Goal: Information Seeking & Learning: Check status

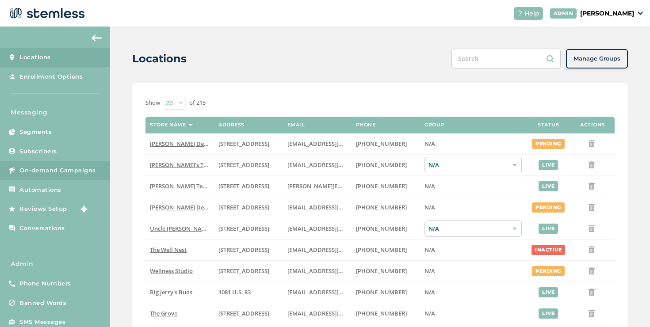
click at [86, 172] on span "On-demand Campaigns" at bounding box center [57, 170] width 76 height 9
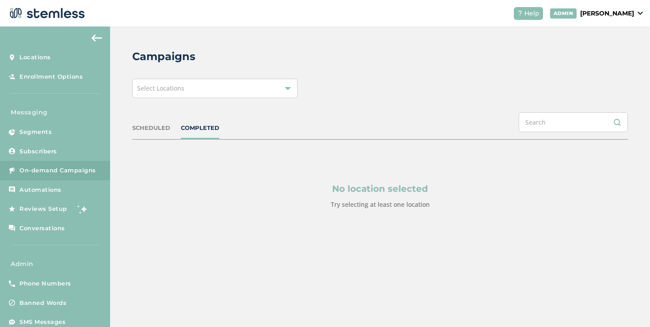
click at [207, 96] on div "Select Locations" at bounding box center [214, 88] width 165 height 19
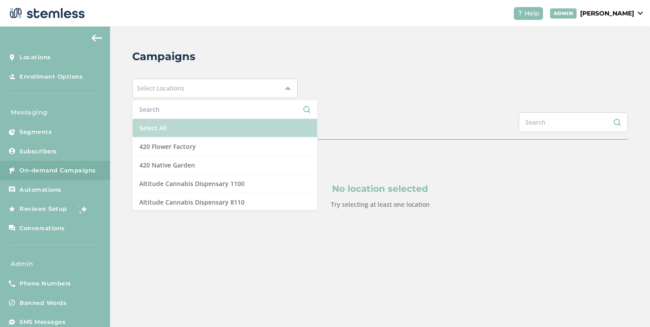
click at [185, 129] on li "Select All" at bounding box center [225, 128] width 184 height 19
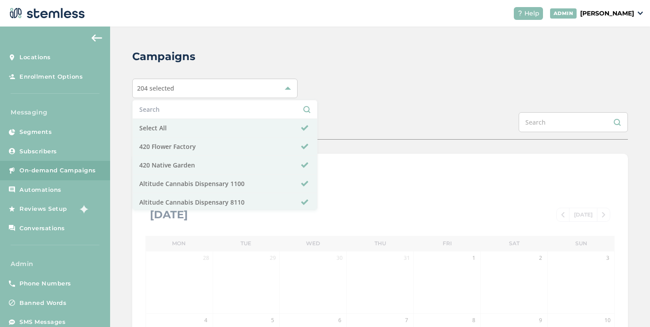
click at [314, 106] on div "Campaigns 204 selected Select All 420 Flower Factory 420 Native Garden Altitude…" at bounding box center [380, 313] width 540 height 572
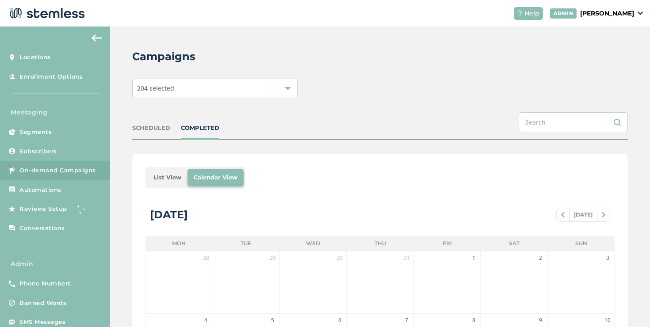
click at [167, 177] on li "List View" at bounding box center [167, 178] width 40 height 18
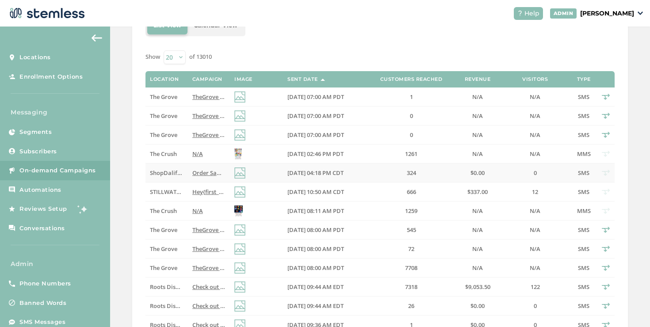
scroll to position [164, 0]
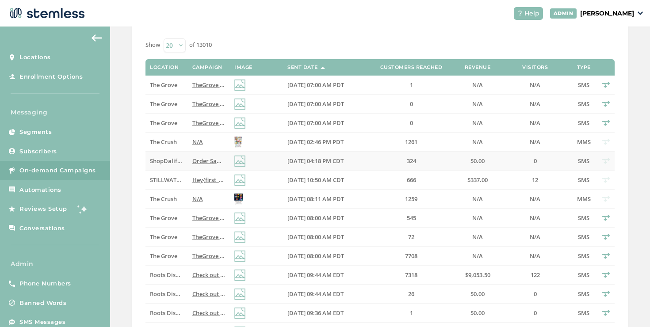
click at [172, 161] on span "ShopDalifornia" at bounding box center [171, 161] width 42 height 8
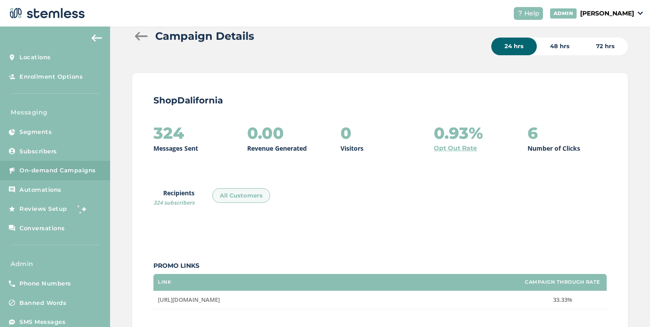
click at [138, 38] on div at bounding box center [141, 36] width 18 height 9
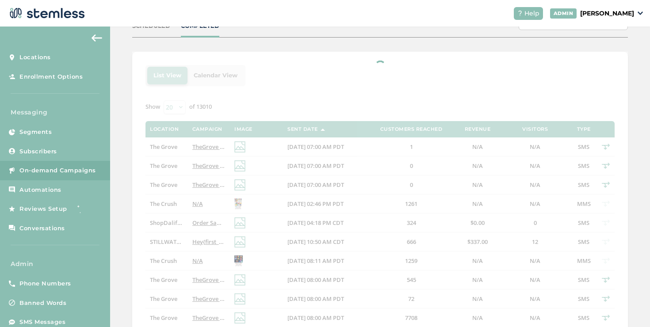
scroll to position [110, 0]
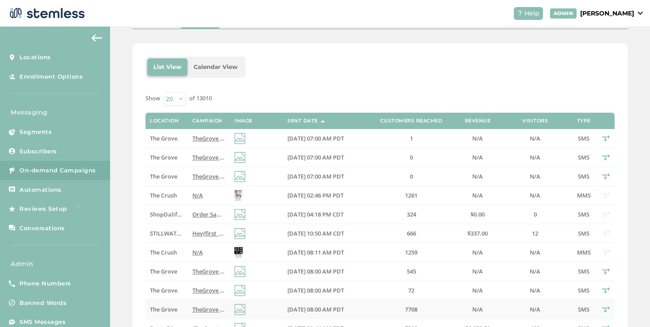
click at [202, 304] on td "TheGrove La Mesa: You have a new notification waiting for you, {first_name}! Re…" at bounding box center [209, 309] width 42 height 19
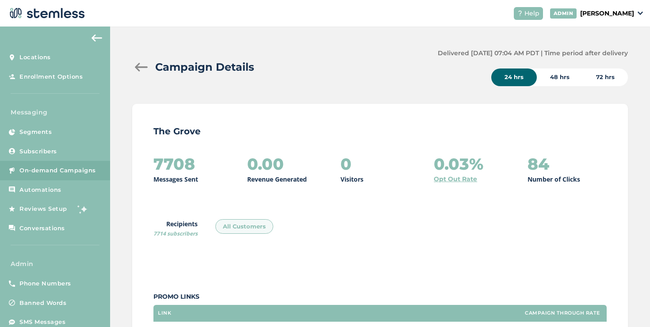
click at [141, 71] on div at bounding box center [141, 67] width 18 height 9
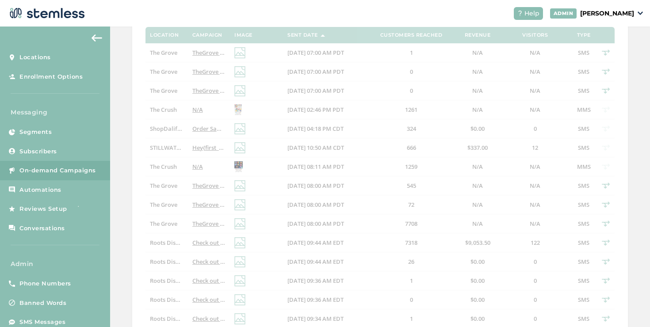
scroll to position [187, 0]
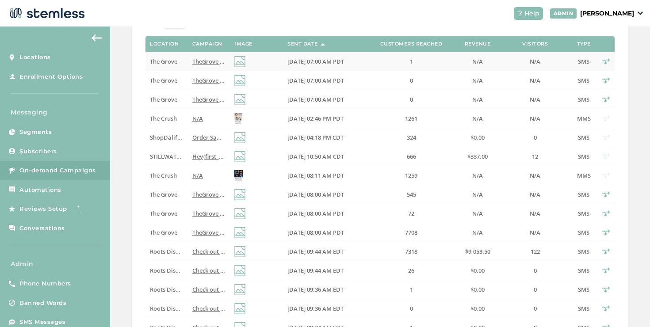
click at [203, 62] on span "TheGrove La Mesa: You have a new notification waiting for you, {first_name}! Re…" at bounding box center [325, 61] width 266 height 8
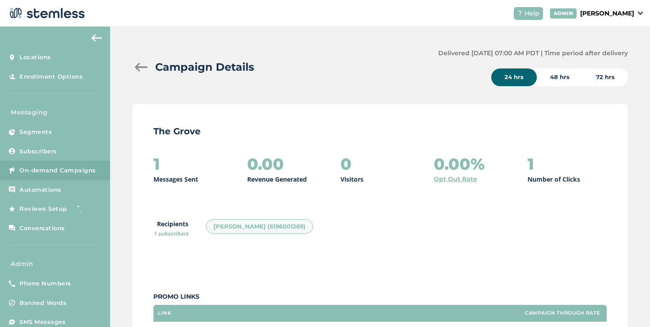
click at [138, 66] on div at bounding box center [141, 67] width 18 height 9
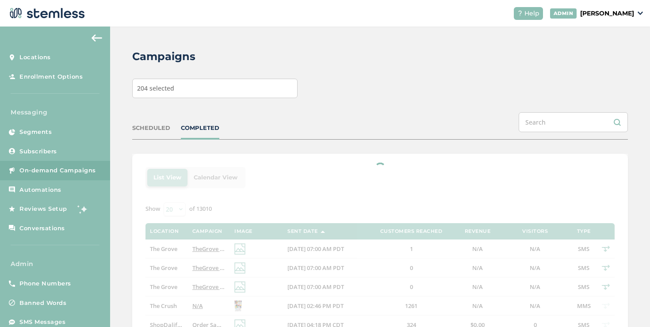
click at [239, 82] on div "204 selected" at bounding box center [214, 88] width 165 height 19
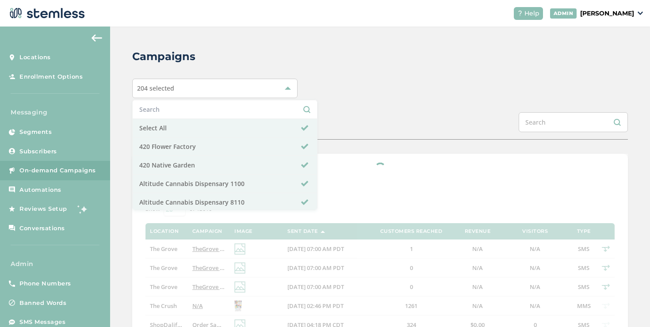
click at [175, 109] on input "text" at bounding box center [224, 109] width 171 height 9
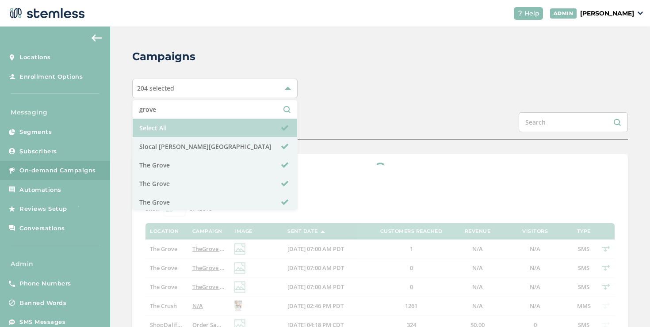
type input "grove"
click at [169, 129] on li "Select All" at bounding box center [215, 128] width 164 height 19
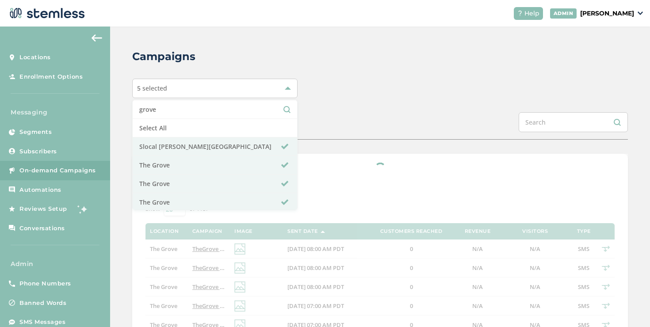
click at [393, 122] on div "SCHEDULED COMPLETED" at bounding box center [379, 125] width 495 height 27
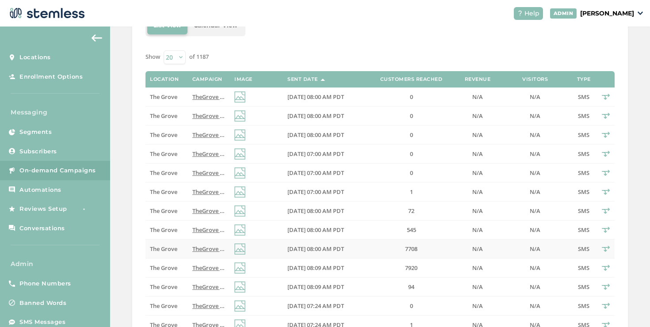
scroll to position [156, 0]
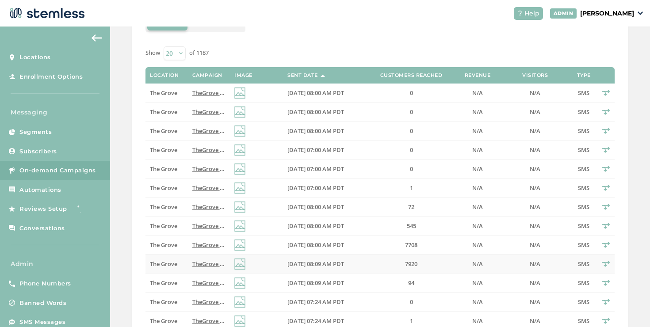
click at [344, 264] on span "08/18/2025 08:09 AM PDT" at bounding box center [315, 264] width 57 height 8
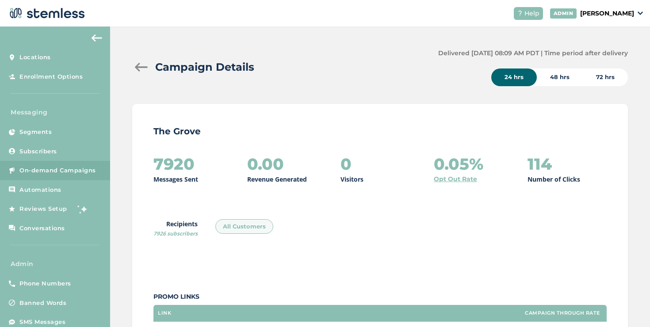
click at [138, 66] on div at bounding box center [141, 67] width 18 height 9
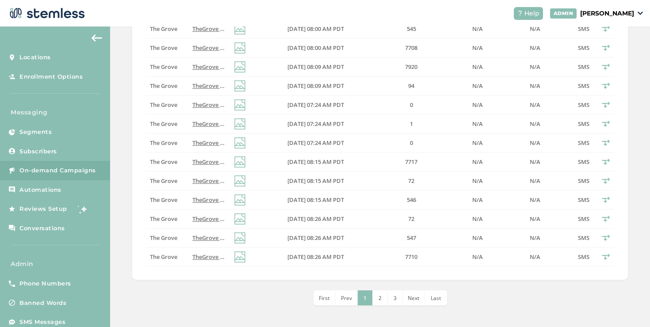
scroll to position [353, 0]
click at [271, 255] on td at bounding box center [256, 256] width 53 height 19
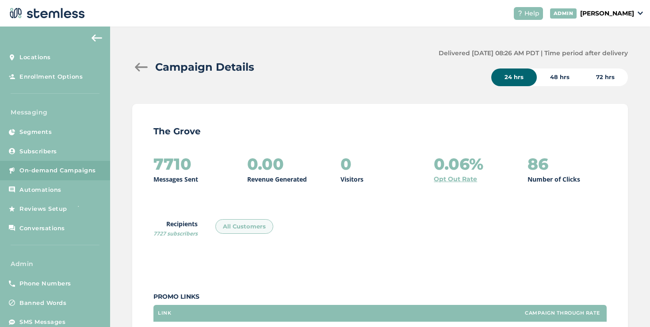
click at [138, 66] on div at bounding box center [141, 67] width 18 height 9
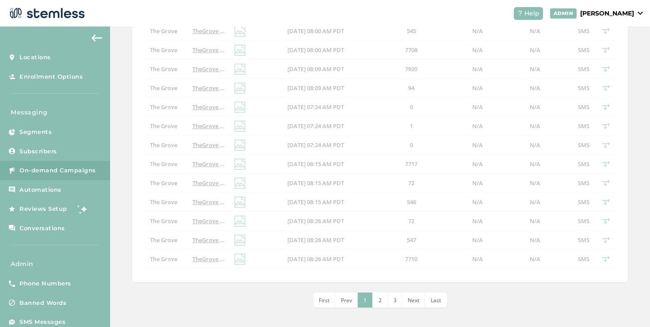
scroll to position [353, 0]
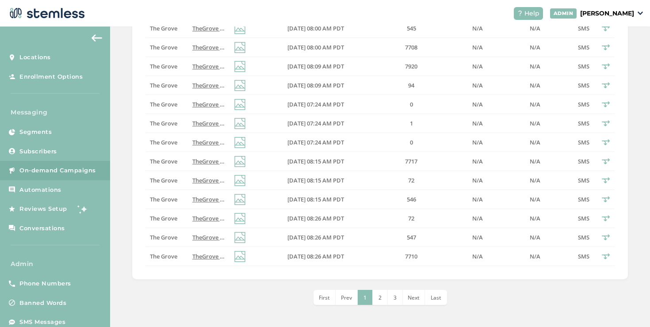
click at [374, 300] on li "2" at bounding box center [379, 297] width 15 height 15
click at [311, 235] on span "08/09/2025 08:28 AM PDT" at bounding box center [315, 237] width 57 height 8
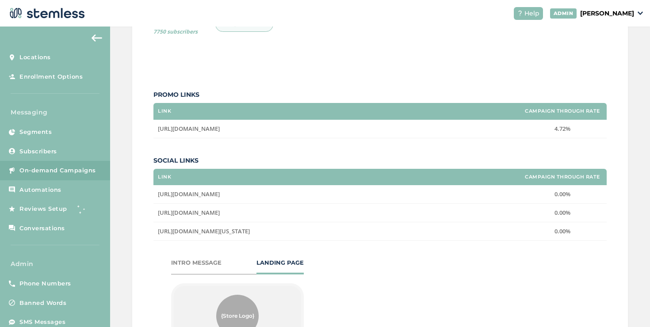
scroll to position [199, 0]
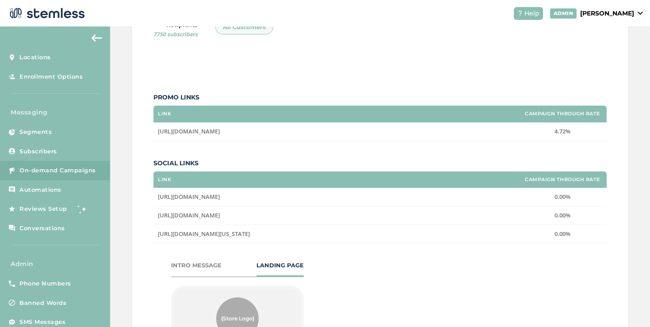
click at [605, 17] on p "[PERSON_NAME]" at bounding box center [607, 13] width 54 height 9
click at [292, 76] on div "7744 Messages Sent 0.00 Revenue Generated 0 Visitors 0.06% Opt Out Rate 106 Num…" at bounding box center [379, 100] width 453 height 288
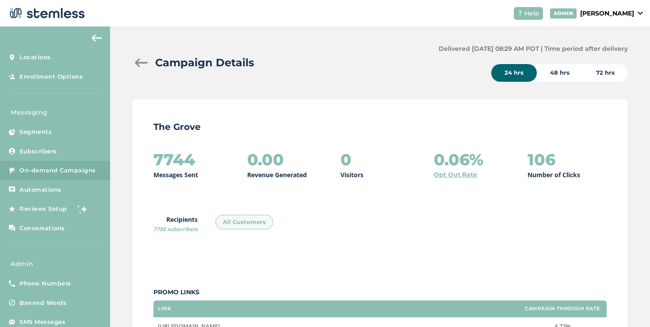
scroll to position [0, 0]
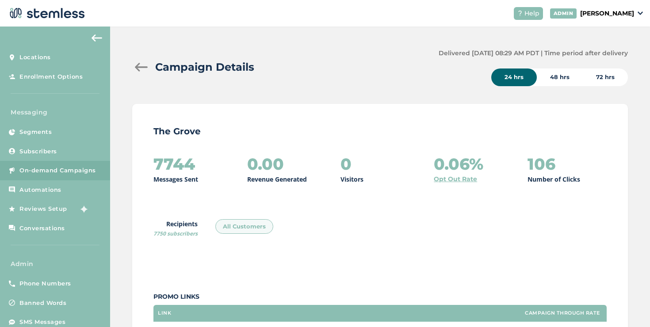
click at [141, 65] on div at bounding box center [141, 67] width 18 height 9
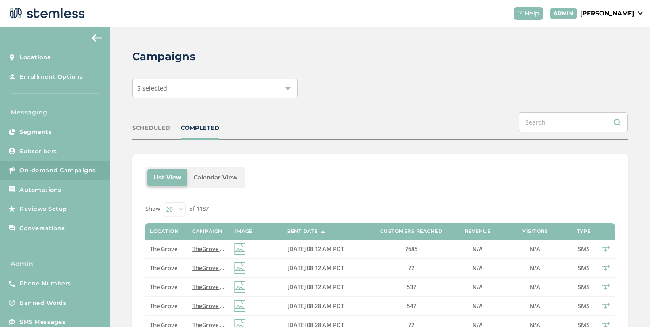
click at [257, 90] on div "5 selected" at bounding box center [214, 88] width 165 height 19
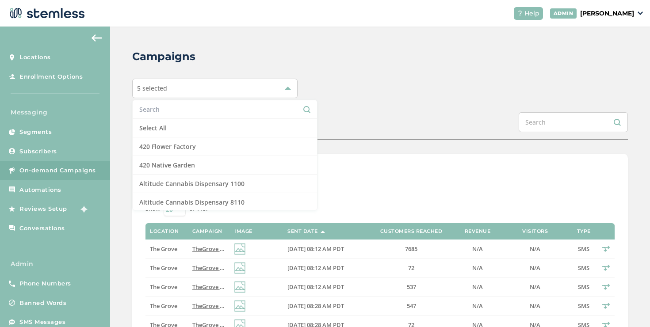
click at [213, 108] on input "text" at bounding box center [224, 109] width 171 height 9
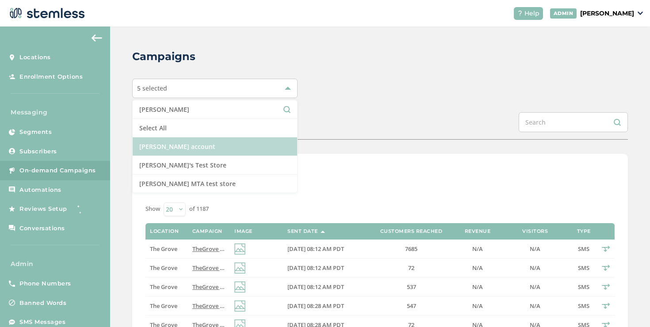
type input "brian"
click at [192, 142] on li "Brian Vend account" at bounding box center [215, 146] width 164 height 19
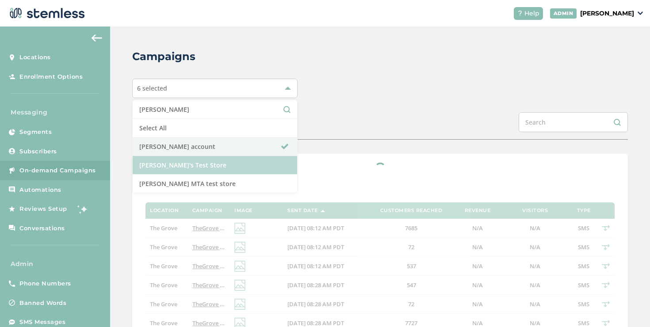
click at [192, 163] on li "Brian's Test Store" at bounding box center [215, 165] width 164 height 19
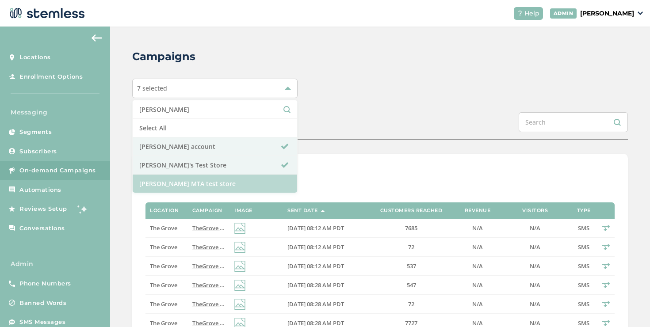
click at [195, 184] on li "Brians MTA test store" at bounding box center [215, 184] width 164 height 18
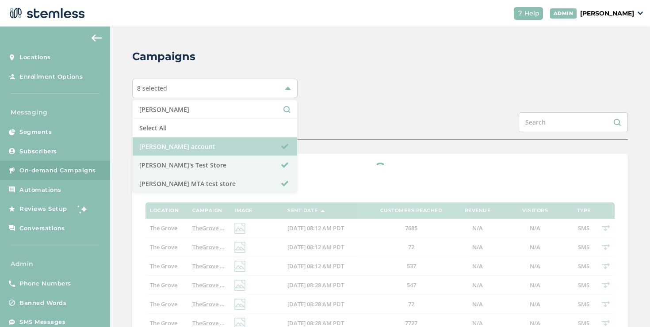
click at [208, 152] on li "Brian Vend account" at bounding box center [215, 146] width 164 height 19
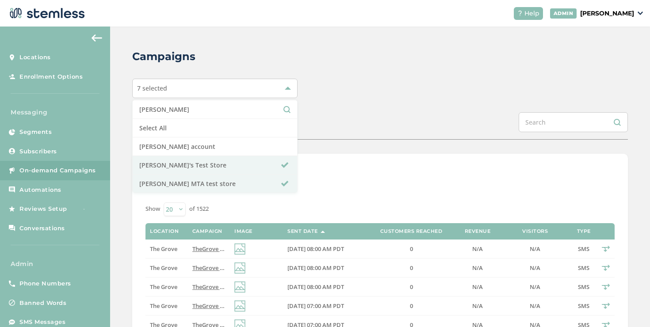
click at [328, 129] on div "SCHEDULED COMPLETED" at bounding box center [379, 125] width 495 height 27
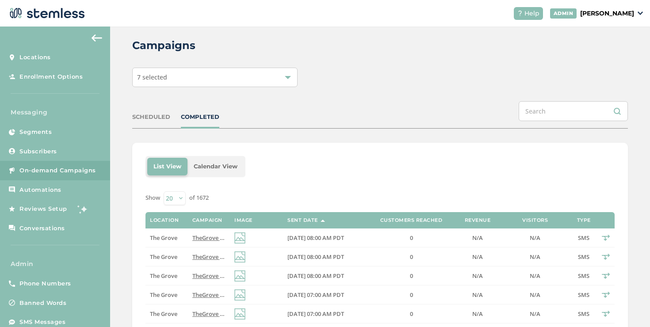
scroll to position [17, 0]
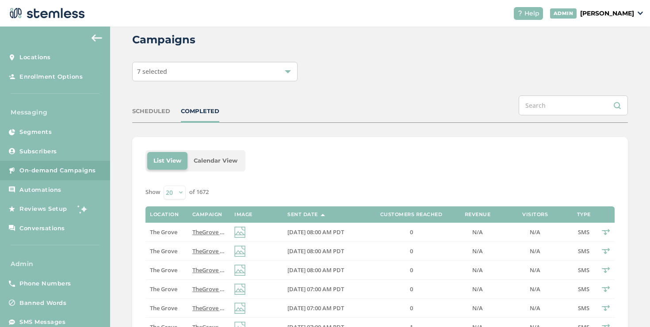
click at [196, 115] on div "COMPLETED" at bounding box center [200, 111] width 38 height 9
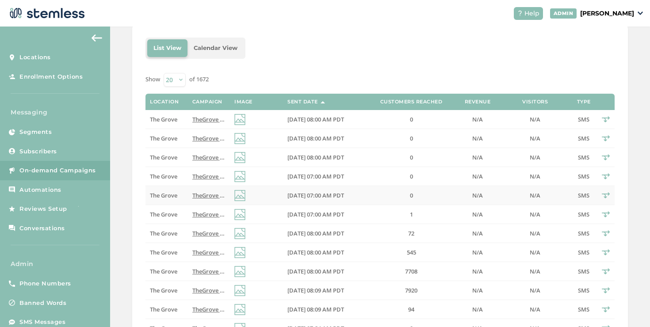
scroll to position [0, 0]
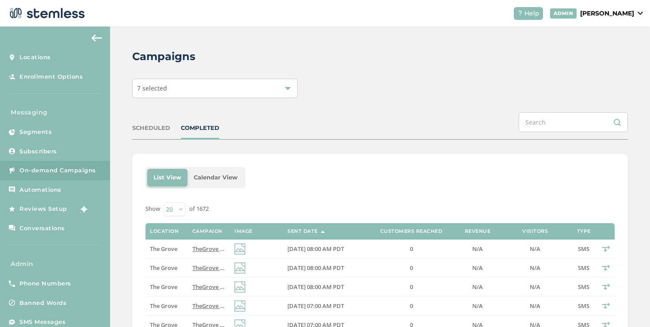
click at [212, 81] on div "7 selected" at bounding box center [214, 88] width 165 height 19
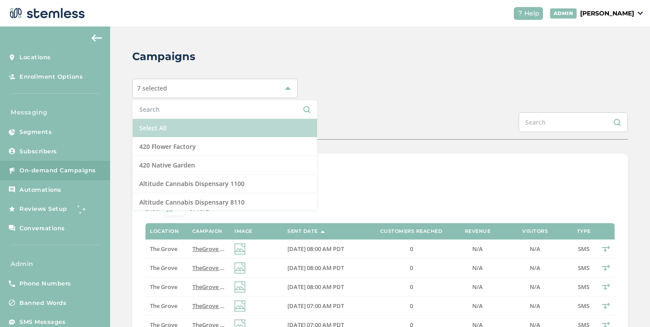
click at [178, 125] on li "Select All" at bounding box center [225, 128] width 184 height 19
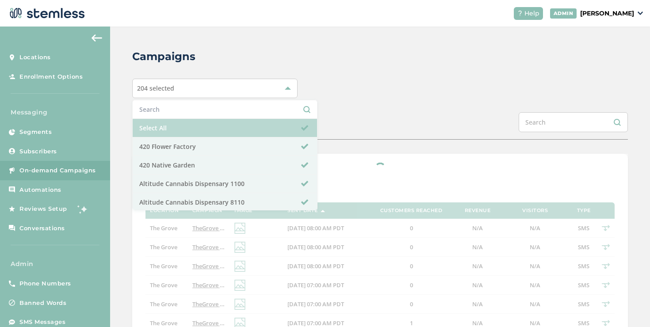
click at [178, 125] on li "Select All" at bounding box center [225, 128] width 184 height 19
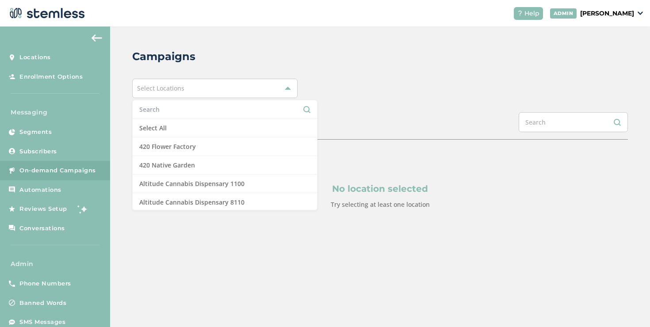
click at [173, 109] on input "text" at bounding box center [224, 109] width 171 height 9
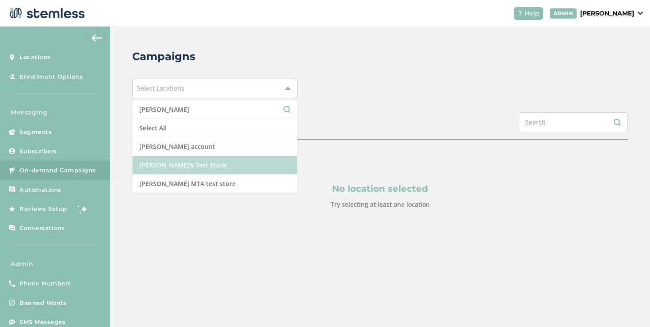
type input "brian"
click at [186, 159] on li "Brian's Test Store" at bounding box center [215, 165] width 164 height 19
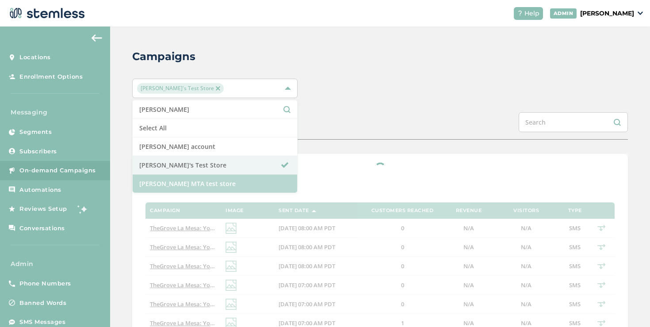
click at [195, 187] on li "Brians MTA test store" at bounding box center [215, 184] width 164 height 18
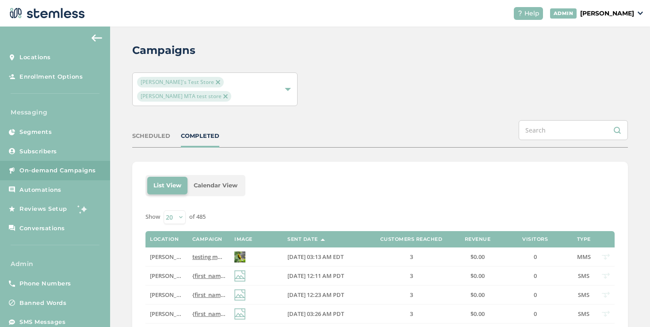
scroll to position [12, 0]
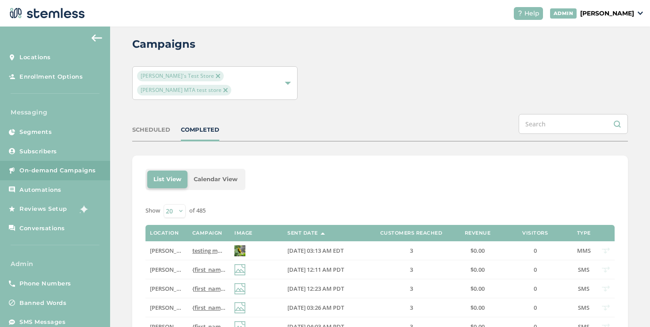
click at [208, 125] on div "COMPLETED" at bounding box center [200, 129] width 38 height 9
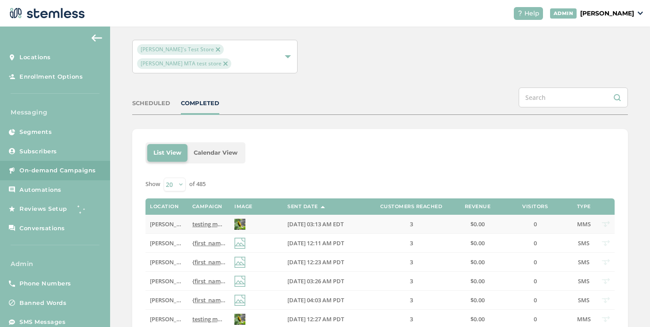
scroll to position [42, 0]
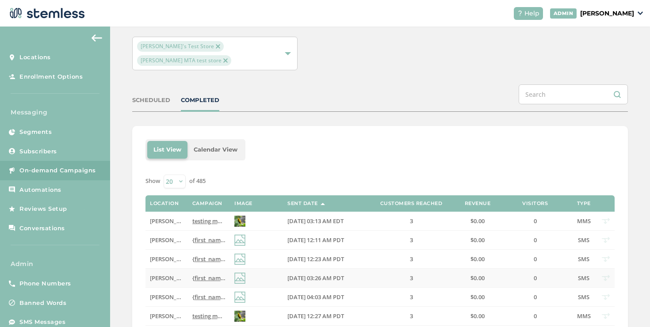
click at [197, 274] on span "{first_name} we've got the best VIP deals at you favorite store💰📈 Click the lin…" at bounding box center [358, 278] width 333 height 8
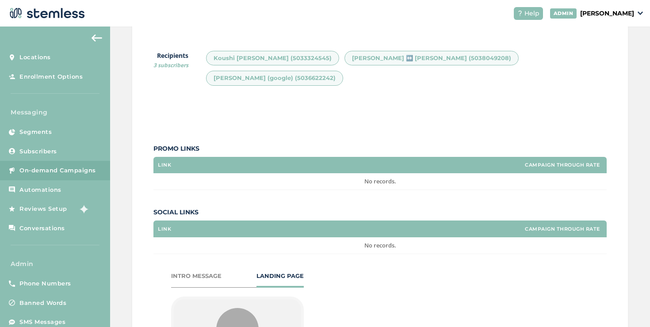
scroll to position [40, 0]
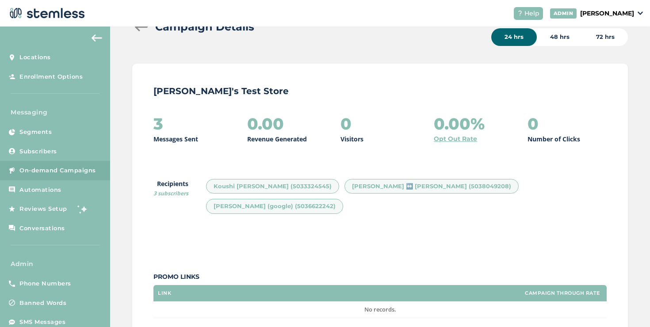
click at [140, 31] on div at bounding box center [141, 27] width 18 height 9
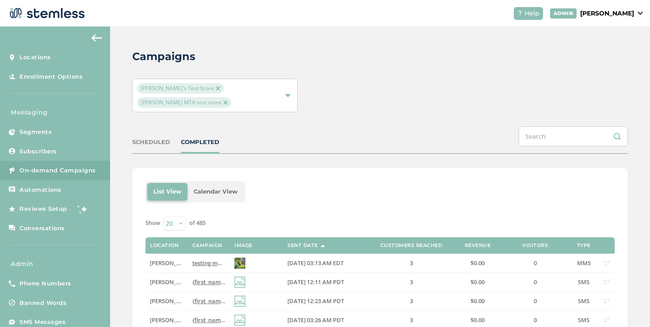
click at [274, 90] on div "Brian's Test Store Brians MTA test store" at bounding box center [210, 95] width 147 height 25
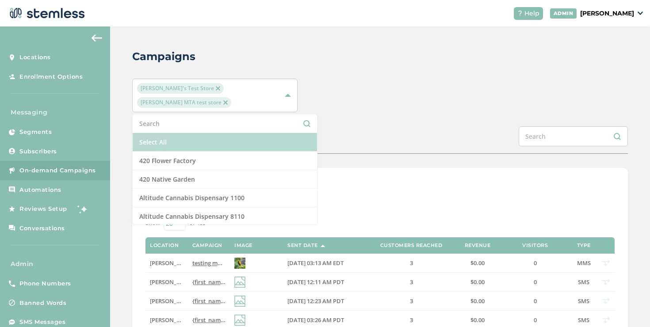
click at [176, 133] on li "Select All" at bounding box center [225, 142] width 184 height 19
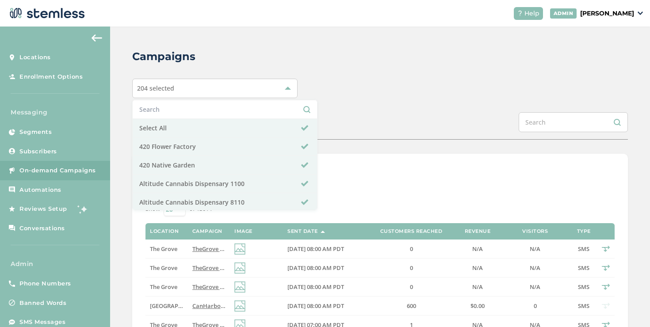
click at [325, 114] on div "SCHEDULED COMPLETED" at bounding box center [379, 125] width 495 height 27
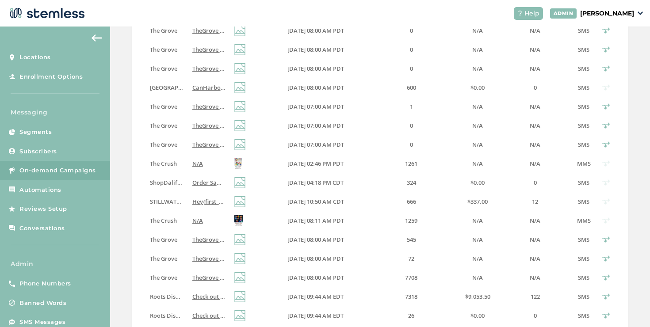
scroll to position [218, 0]
click at [80, 154] on link "Subscribers" at bounding box center [55, 151] width 110 height 19
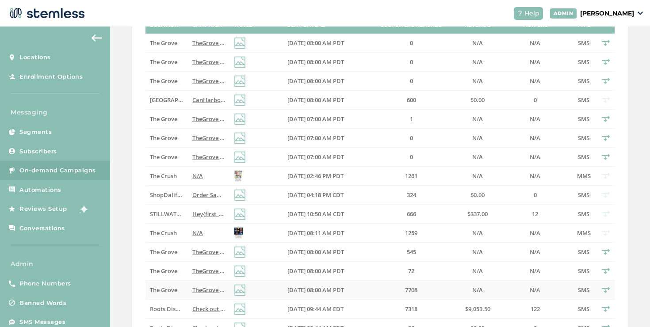
scroll to position [316, 0]
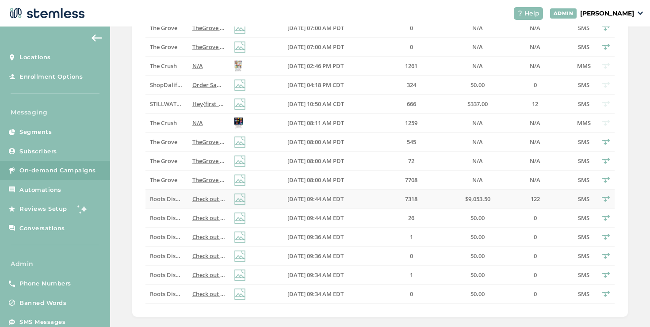
click at [314, 195] on span "08/19/2025 09:44 AM EDT" at bounding box center [315, 199] width 56 height 8
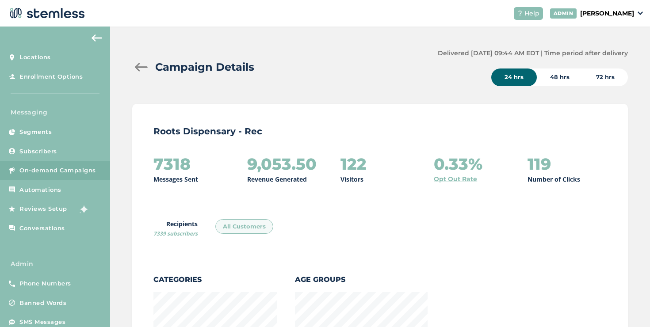
click at [137, 66] on div at bounding box center [141, 67] width 18 height 9
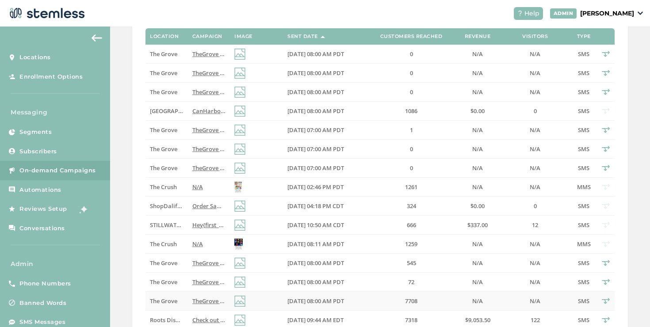
scroll to position [196, 0]
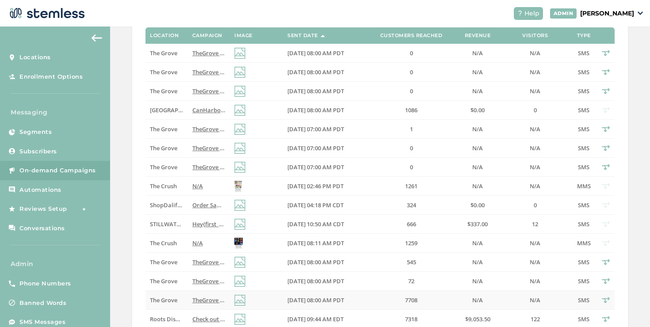
click at [268, 297] on td at bounding box center [256, 300] width 53 height 19
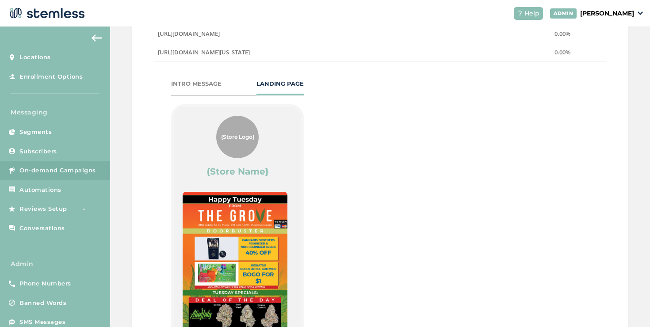
scroll to position [506, 0]
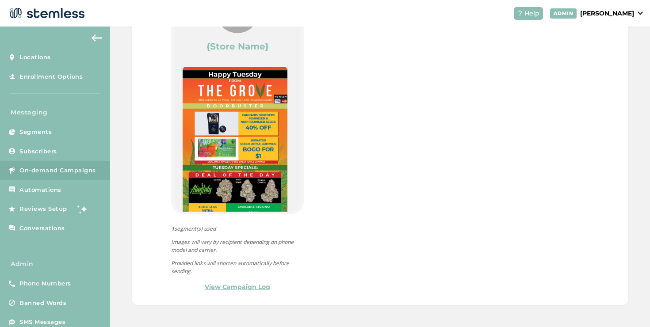
click at [249, 281] on div "INTRO MESSAGE LANDING PAGE {Store Logo} {Store Name} Order Online Powered By 1 …" at bounding box center [237, 123] width 133 height 338
click at [249, 285] on link "View Campaign Log" at bounding box center [237, 286] width 65 height 9
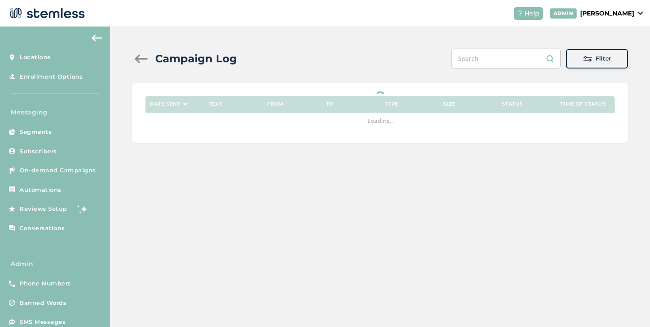
click at [483, 57] on input "text" at bounding box center [505, 59] width 109 height 20
paste input "(503) 332-4545"
click at [497, 59] on input "(503) 332-4545" at bounding box center [505, 59] width 109 height 20
type input "5033324545"
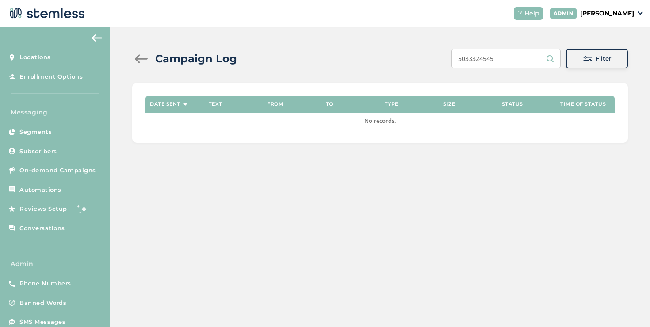
click at [474, 60] on input "5033324545" at bounding box center [505, 59] width 109 height 20
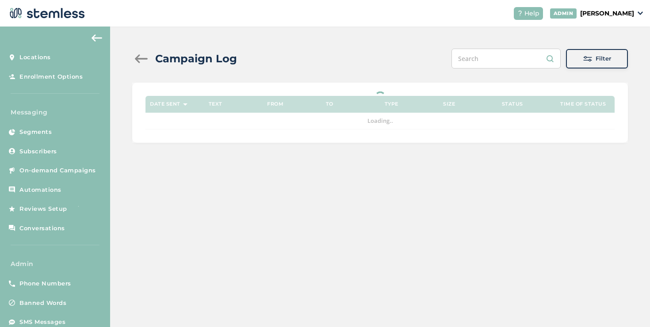
click at [138, 57] on div at bounding box center [141, 58] width 18 height 9
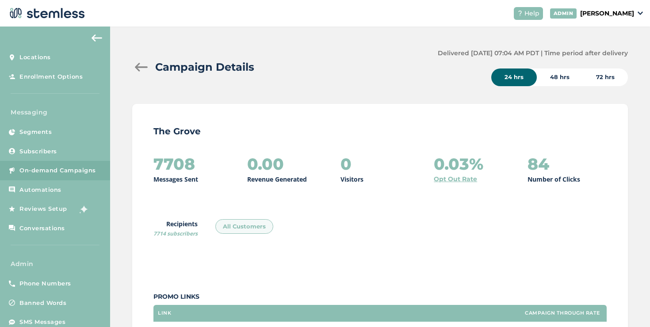
click at [142, 67] on div at bounding box center [141, 67] width 18 height 9
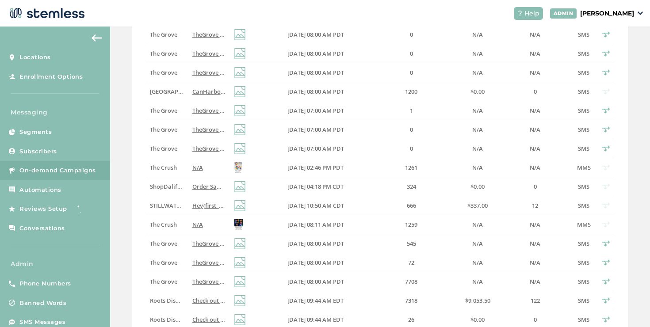
scroll to position [215, 0]
click at [318, 245] on span "08/19/2025 08:00 AM PDT" at bounding box center [315, 243] width 57 height 8
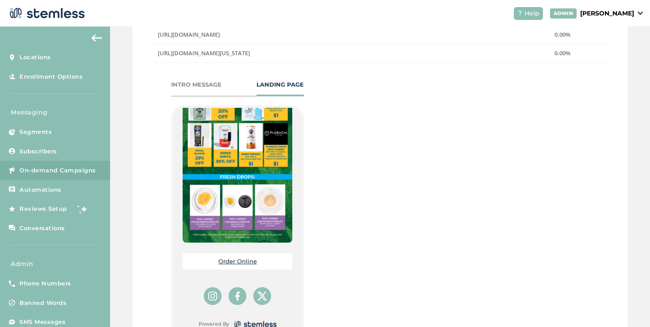
scroll to position [506, 0]
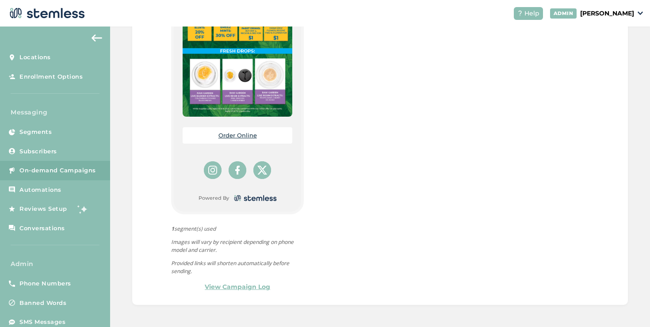
click at [255, 284] on link "View Campaign Log" at bounding box center [237, 286] width 65 height 9
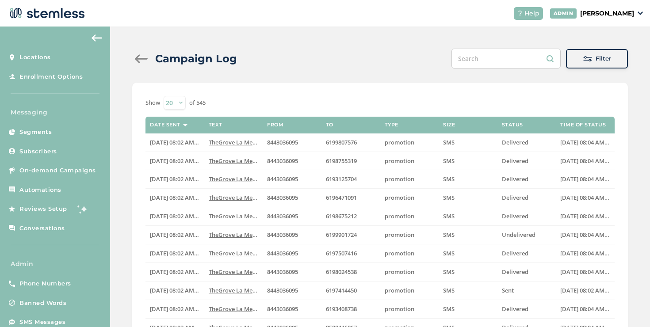
click at [520, 68] on input "text" at bounding box center [505, 59] width 109 height 20
paste input "5033324545"
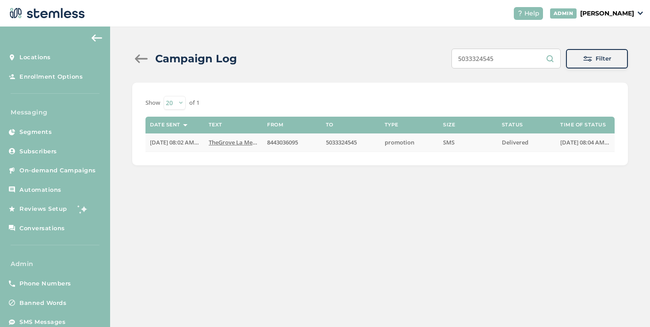
type input "5033324545"
click at [227, 141] on span "TheGrove La Mesa: You have a new notification wait..." at bounding box center [283, 142] width 148 height 8
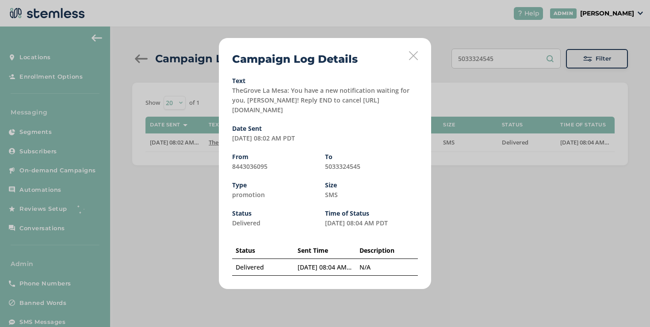
drag, startPoint x: 320, startPoint y: 111, endPoint x: 232, endPoint y: 110, distance: 87.5
click at [232, 110] on div "Text TheGrove La Mesa: You have a new notification waiting for you, Koushi! Rep…" at bounding box center [325, 96] width 186 height 37
copy label "https://stmlss.txtalert.co/QUr8"
click at [420, 54] on div "Campaign Log Details Text TheGrove La Mesa: You have a new notification waiting…" at bounding box center [325, 163] width 212 height 251
click at [415, 54] on icon at bounding box center [413, 55] width 9 height 9
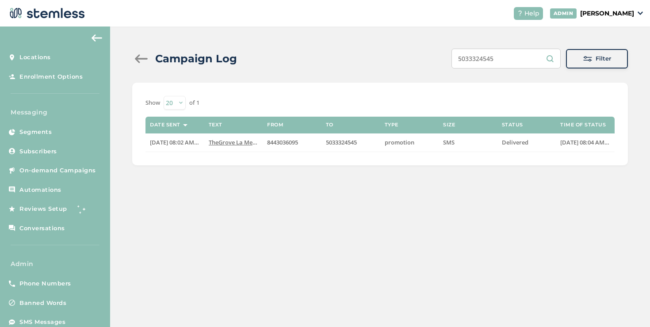
click at [144, 57] on div at bounding box center [141, 58] width 18 height 9
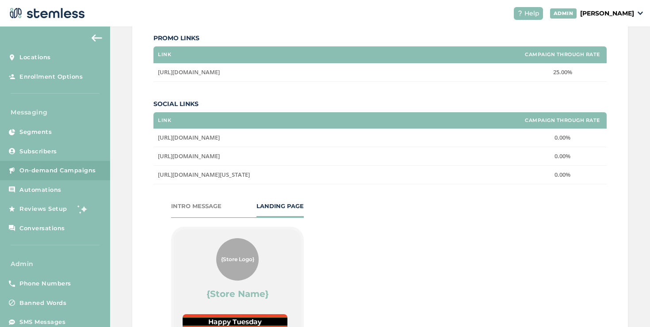
scroll to position [267, 0]
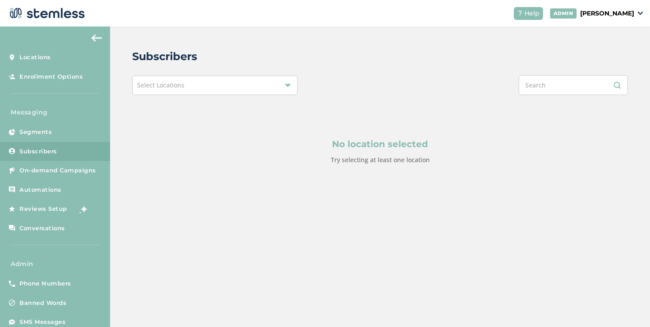
click at [295, 90] on div "Select Locations" at bounding box center [214, 85] width 165 height 19
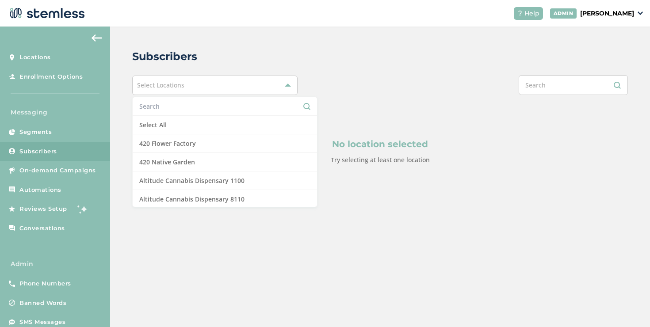
click at [240, 103] on input "text" at bounding box center [224, 106] width 171 height 9
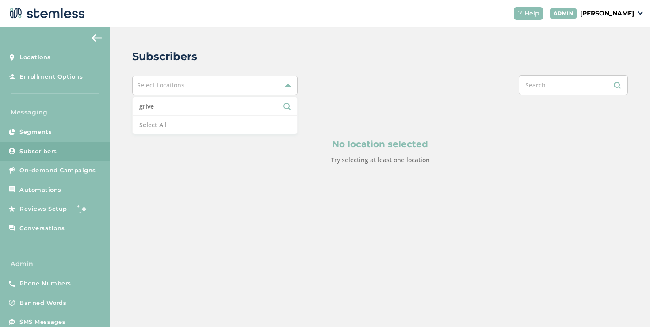
click at [240, 106] on input "grive" at bounding box center [214, 106] width 151 height 9
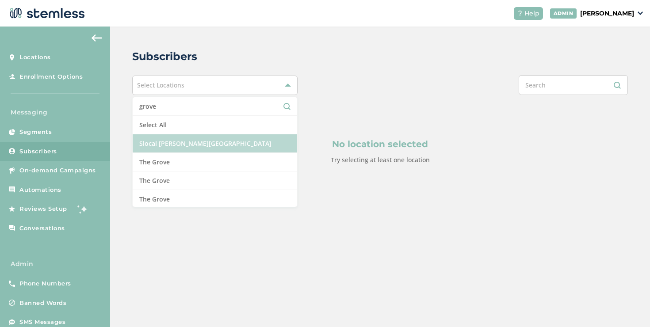
type input "grove"
click at [238, 152] on li "Slocal [PERSON_NAME][GEOGRAPHIC_DATA]" at bounding box center [215, 143] width 164 height 19
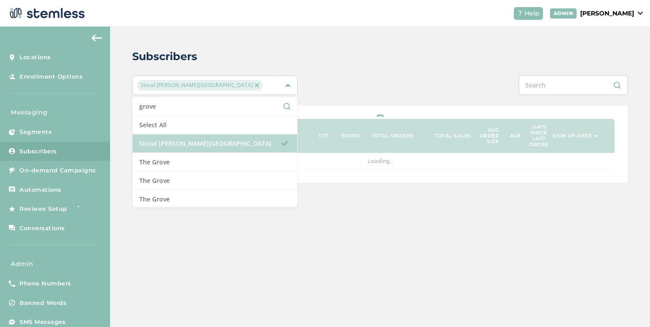
click at [238, 151] on li "Slocal [PERSON_NAME][GEOGRAPHIC_DATA]" at bounding box center [215, 143] width 164 height 19
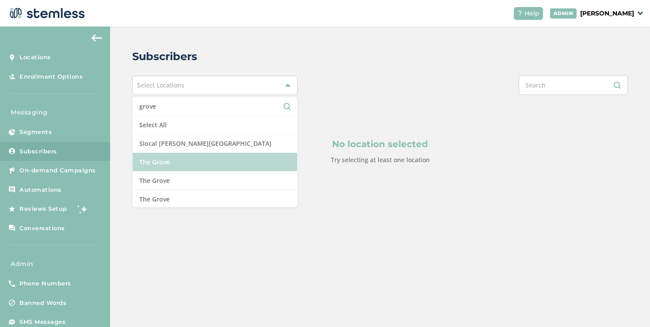
click at [237, 161] on li "The Grove" at bounding box center [215, 162] width 164 height 19
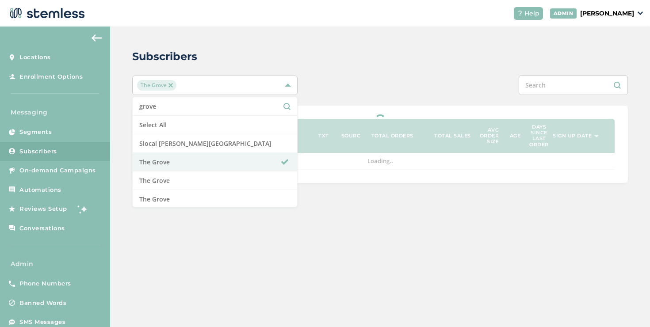
click at [540, 91] on input "text" at bounding box center [572, 85] width 109 height 20
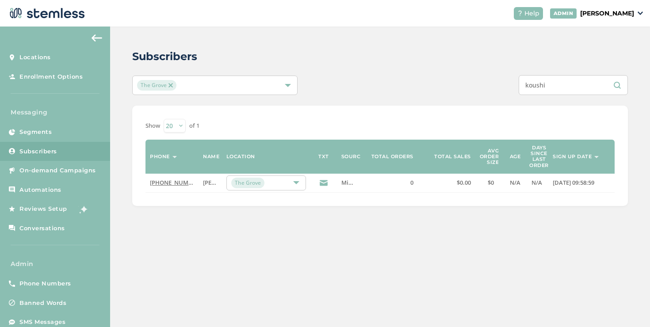
type input "koushi"
copy link "(503) 332-4545"
drag, startPoint x: 194, startPoint y: 183, endPoint x: 150, endPoint y: 183, distance: 44.2
click at [150, 183] on td "(503) 332-4545" at bounding box center [171, 183] width 53 height 19
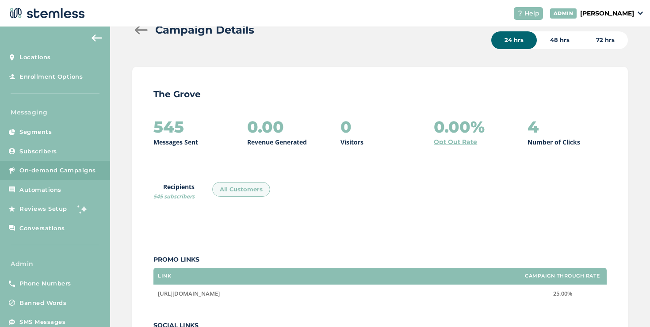
scroll to position [34, 0]
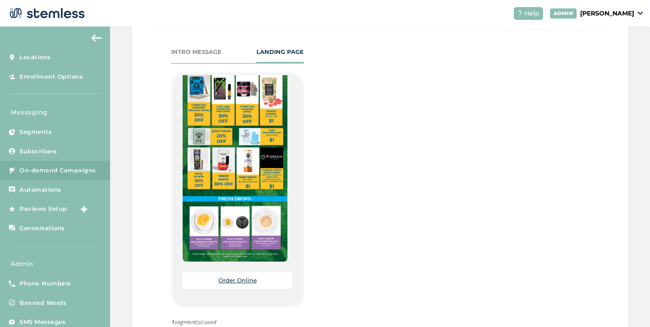
scroll to position [247, 0]
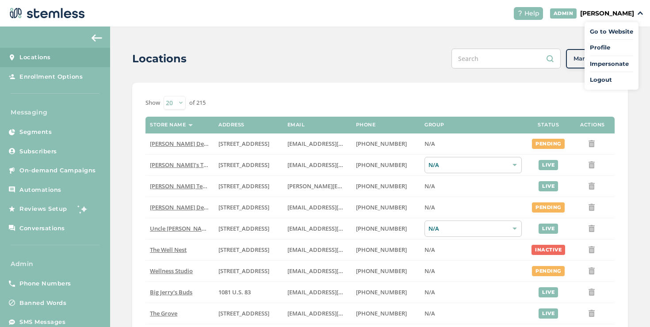
click at [600, 64] on span "Impersonate" at bounding box center [610, 64] width 43 height 9
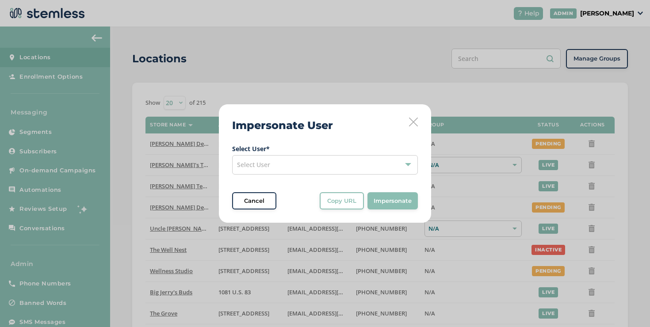
click at [336, 156] on div "Select User" at bounding box center [325, 164] width 186 height 19
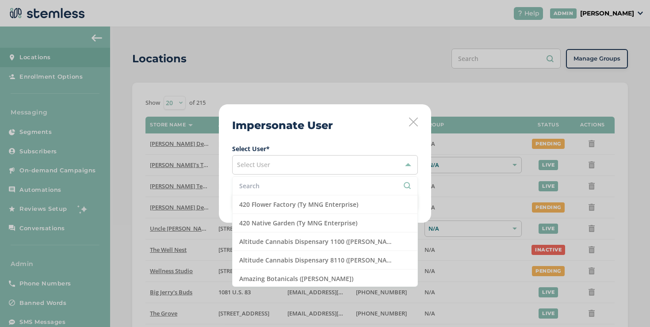
click at [303, 182] on input "text" at bounding box center [324, 185] width 171 height 9
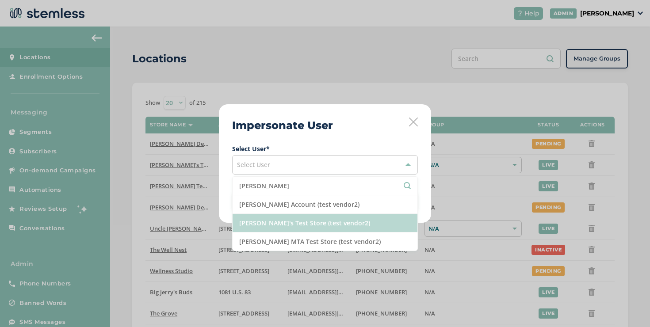
type input "brian"
click at [309, 228] on li "Brian's Test Store (test vendor2)" at bounding box center [324, 223] width 185 height 19
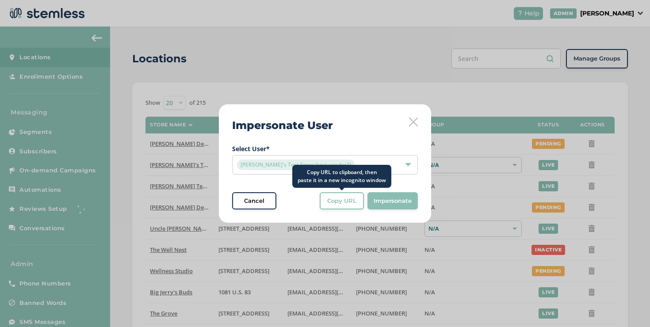
click at [352, 203] on span "Copy URL" at bounding box center [341, 201] width 29 height 9
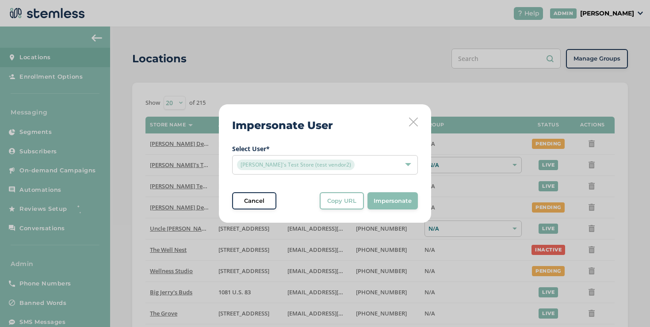
click at [412, 123] on icon at bounding box center [413, 122] width 9 height 9
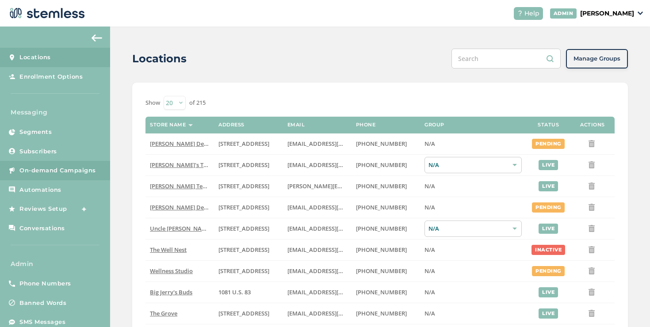
click at [94, 166] on span "On-demand Campaigns" at bounding box center [57, 170] width 76 height 9
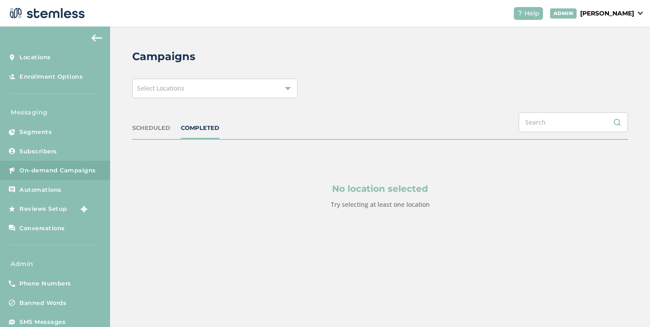
click at [232, 95] on div "Select Locations" at bounding box center [214, 88] width 165 height 19
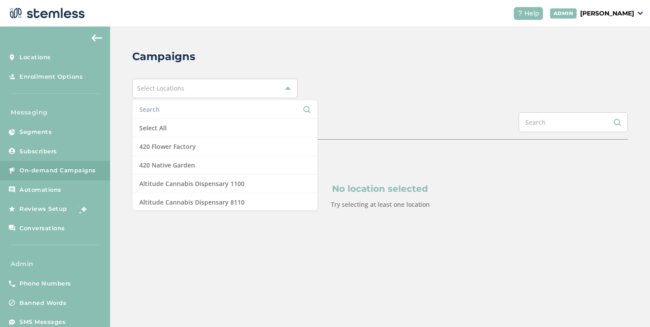
click at [199, 108] on input "text" at bounding box center [224, 109] width 171 height 9
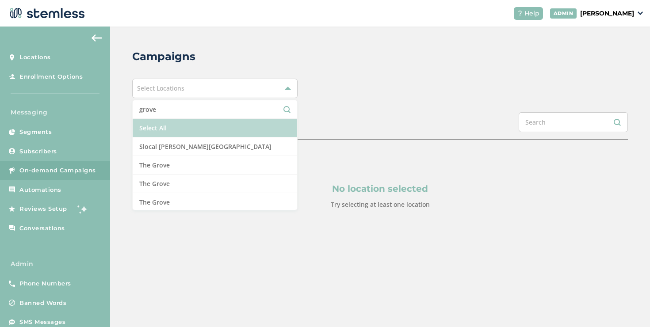
type input "grove"
click at [187, 124] on li "Select All" at bounding box center [215, 128] width 164 height 19
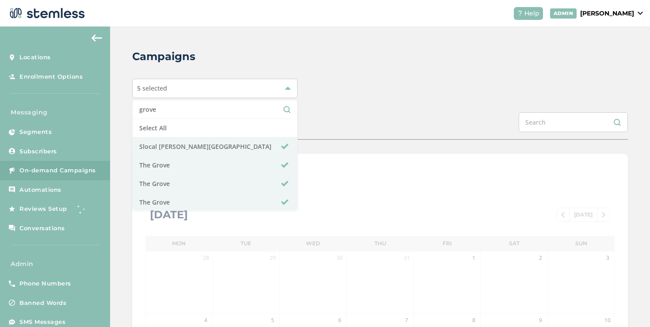
click at [355, 101] on div "Campaigns 5 selected grove Select All Slocal Root - Grover Beach The Grove The …" at bounding box center [380, 313] width 540 height 572
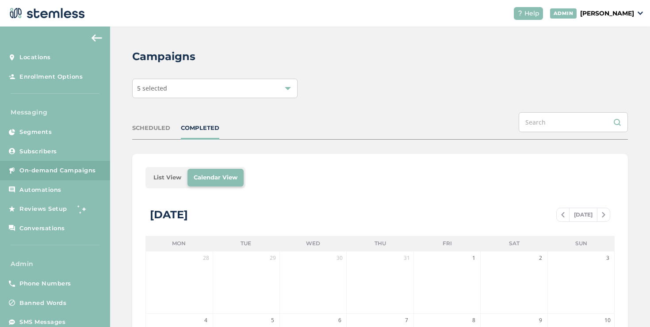
click at [168, 175] on li "List View" at bounding box center [167, 178] width 40 height 18
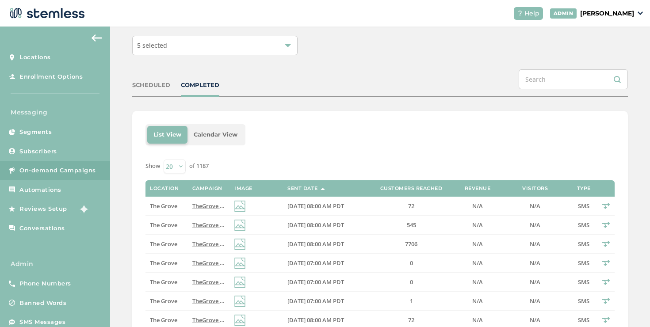
scroll to position [74, 0]
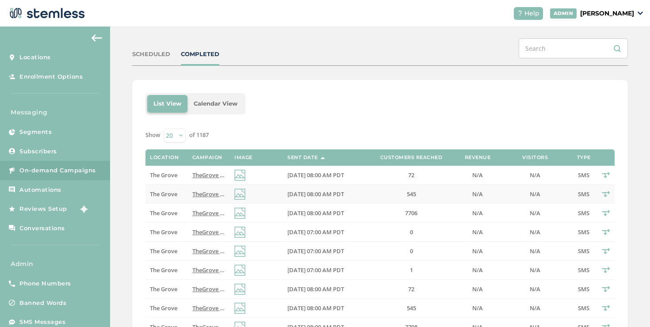
click at [277, 195] on td at bounding box center [256, 194] width 53 height 19
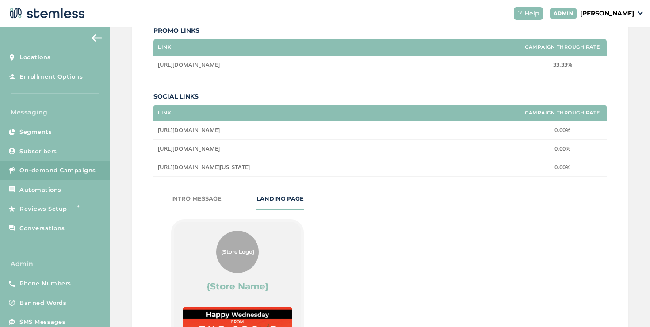
scroll to position [506, 0]
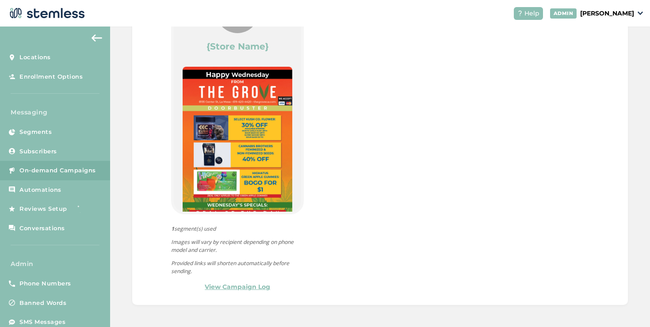
click at [258, 287] on link "View Campaign Log" at bounding box center [237, 286] width 65 height 9
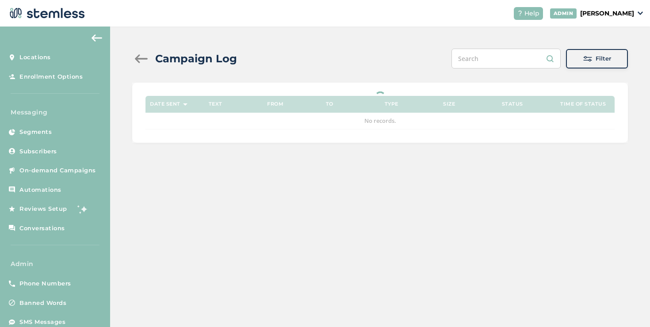
click at [478, 63] on input "text" at bounding box center [505, 59] width 109 height 20
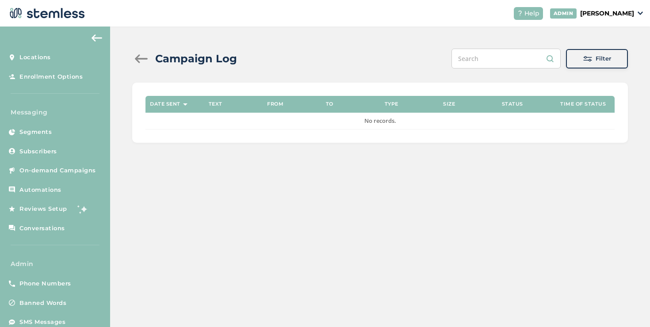
paste input "5033324545"
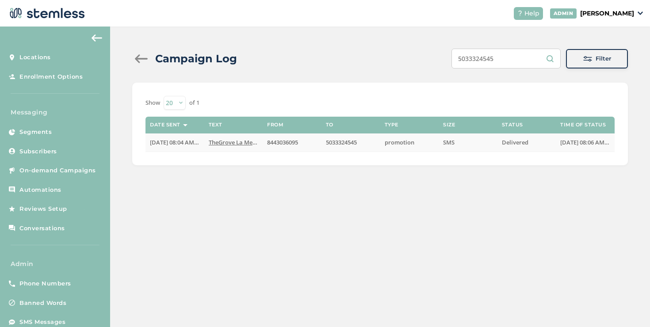
type input "5033324545"
click at [241, 146] on td "TheGrove La Mesa: You have a new notification wait..." at bounding box center [233, 142] width 59 height 18
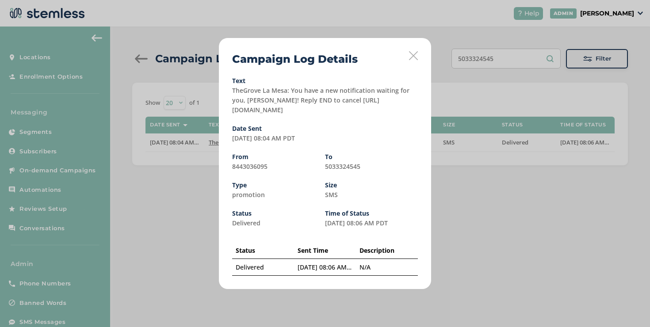
drag, startPoint x: 326, startPoint y: 109, endPoint x: 231, endPoint y: 109, distance: 95.4
click at [231, 109] on div "Campaign Log Details Text TheGrove La Mesa: You have a new notification waiting…" at bounding box center [325, 163] width 212 height 251
copy label "https://stmlss.txtalert.co/QXoa"
click at [409, 61] on div "Campaign Log Details Text TheGrove La Mesa: You have a new notification waiting…" at bounding box center [325, 163] width 212 height 251
click at [407, 50] on div "Campaign Log Details Text TheGrove La Mesa: You have a new notification waiting…" at bounding box center [325, 163] width 212 height 251
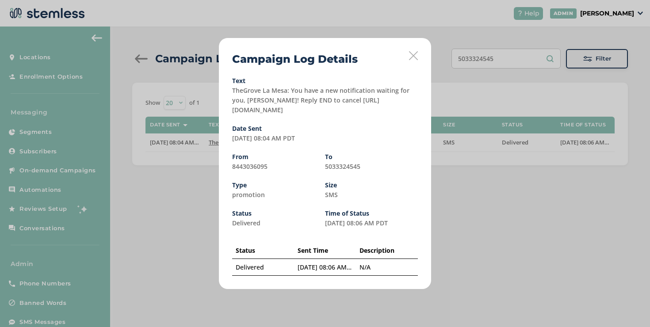
click at [413, 52] on icon at bounding box center [413, 55] width 9 height 9
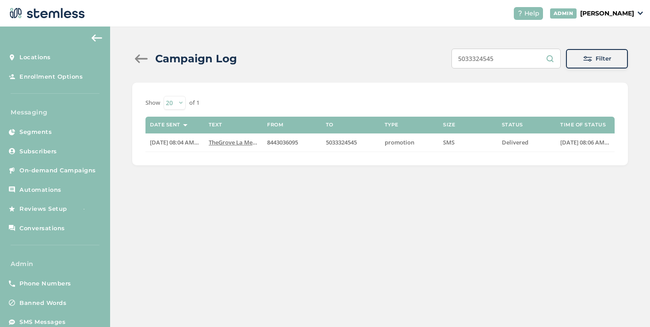
click at [141, 59] on div at bounding box center [141, 58] width 18 height 9
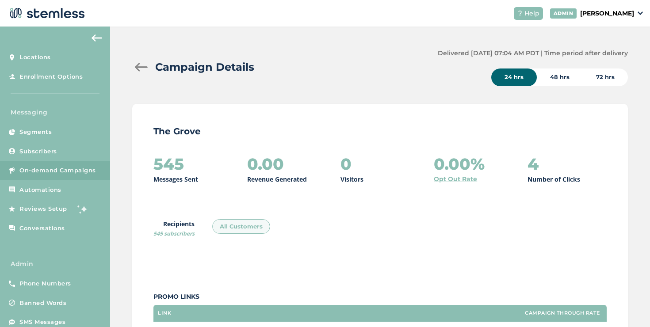
scroll to position [238, 0]
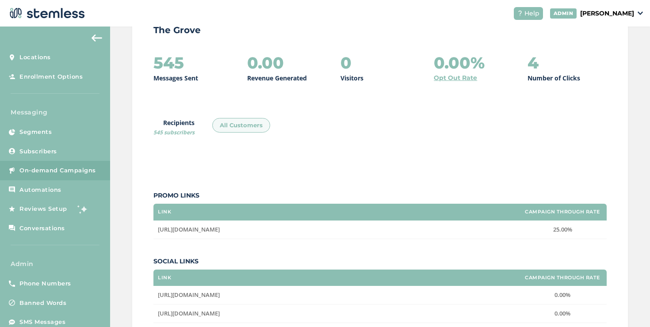
scroll to position [2, 0]
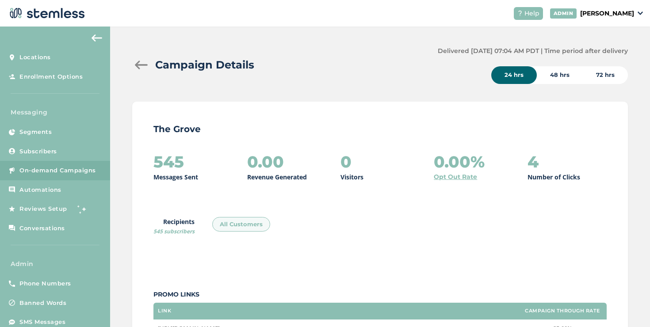
click at [144, 60] on div "Campaign Details" at bounding box center [281, 65] width 298 height 16
click at [141, 63] on div at bounding box center [141, 65] width 18 height 9
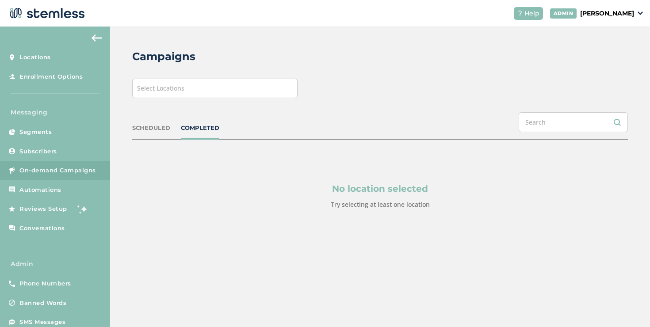
click at [162, 90] on span "Select Locations" at bounding box center [160, 88] width 47 height 8
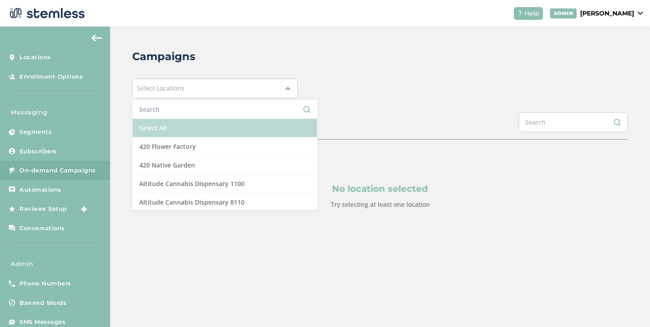
click at [156, 122] on li "Select All" at bounding box center [225, 128] width 184 height 19
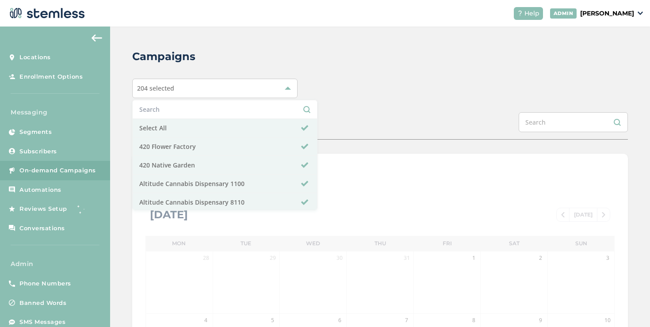
click at [311, 103] on div "Campaigns 204 selected Select All 420 Flower Factory 420 Native Garden Altitude…" at bounding box center [380, 313] width 540 height 572
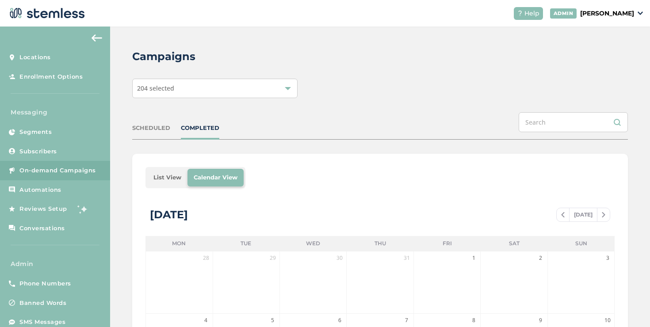
click at [168, 174] on li "List View" at bounding box center [167, 178] width 40 height 18
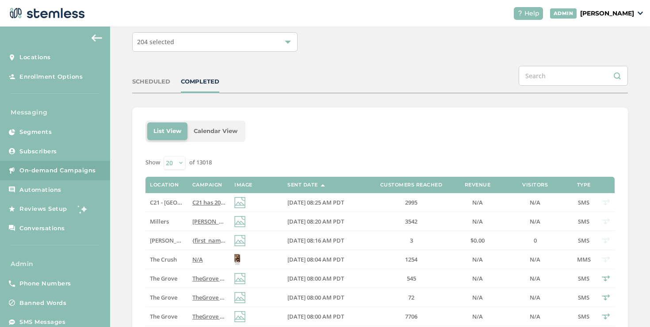
scroll to position [48, 0]
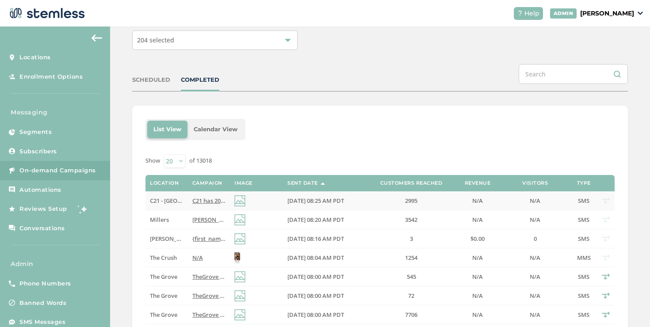
click at [197, 198] on span "C21 has 20% OFF Everything Today! Follow link for more details:) Reply END to c…" at bounding box center [308, 201] width 232 height 8
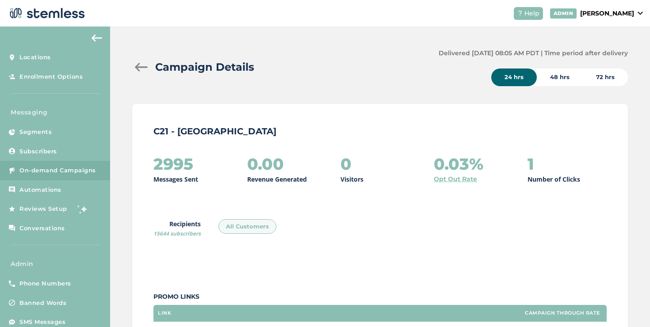
click at [140, 67] on div at bounding box center [141, 67] width 18 height 9
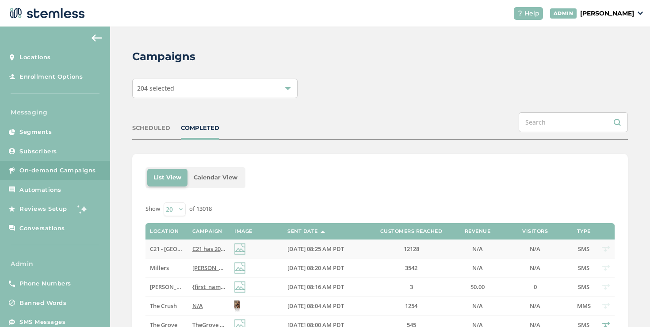
click at [210, 255] on td "C21 has 20% OFF Everything Today! Follow link for more details:) Reply END to c…" at bounding box center [209, 248] width 42 height 19
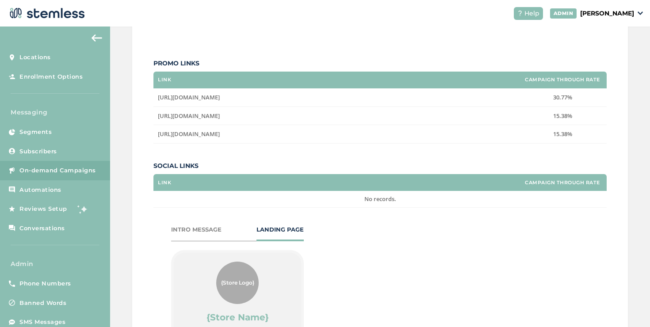
scroll to position [30, 0]
